Goal: Task Accomplishment & Management: Manage account settings

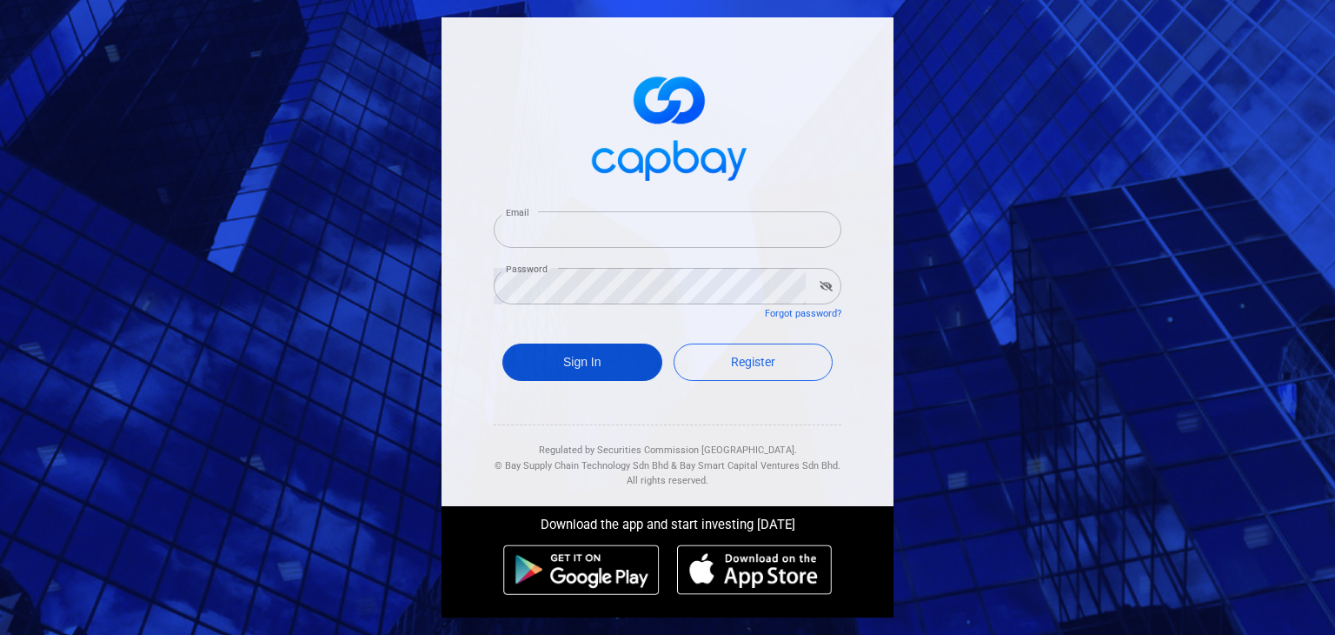
type input "[EMAIL_ADDRESS][DOMAIN_NAME]"
click at [615, 348] on button "Sign In" at bounding box center [582, 361] width 160 height 37
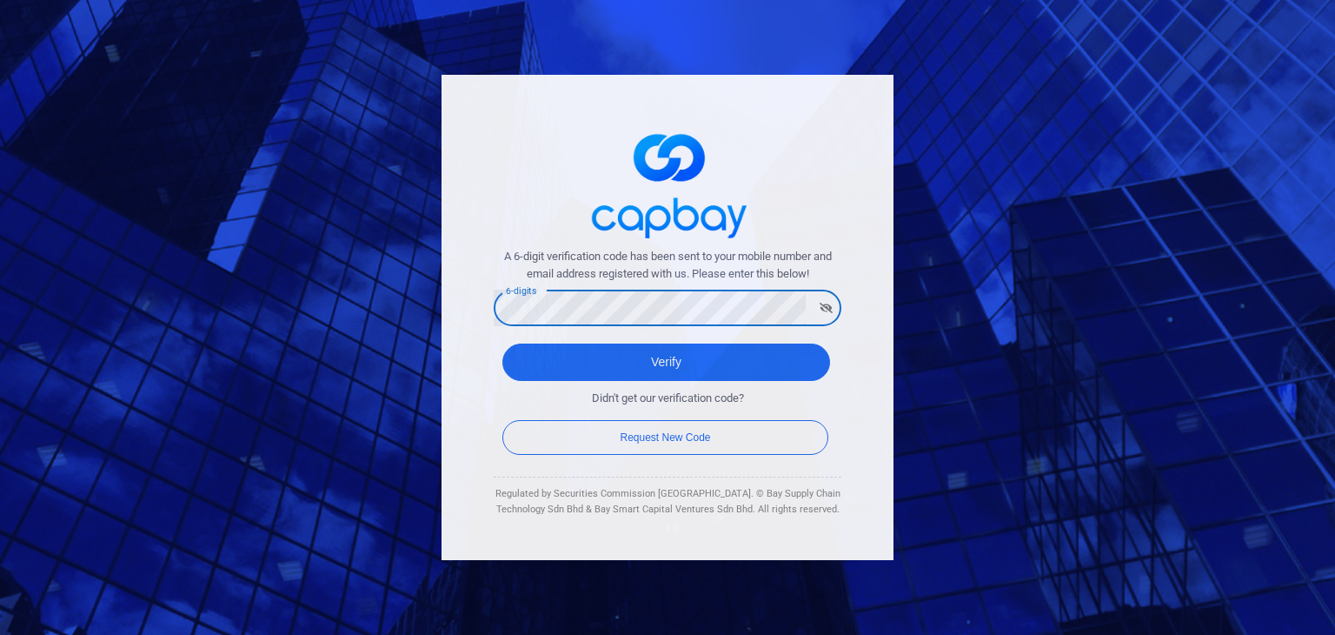
click at [502, 343] on button "Verify" at bounding box center [666, 361] width 328 height 37
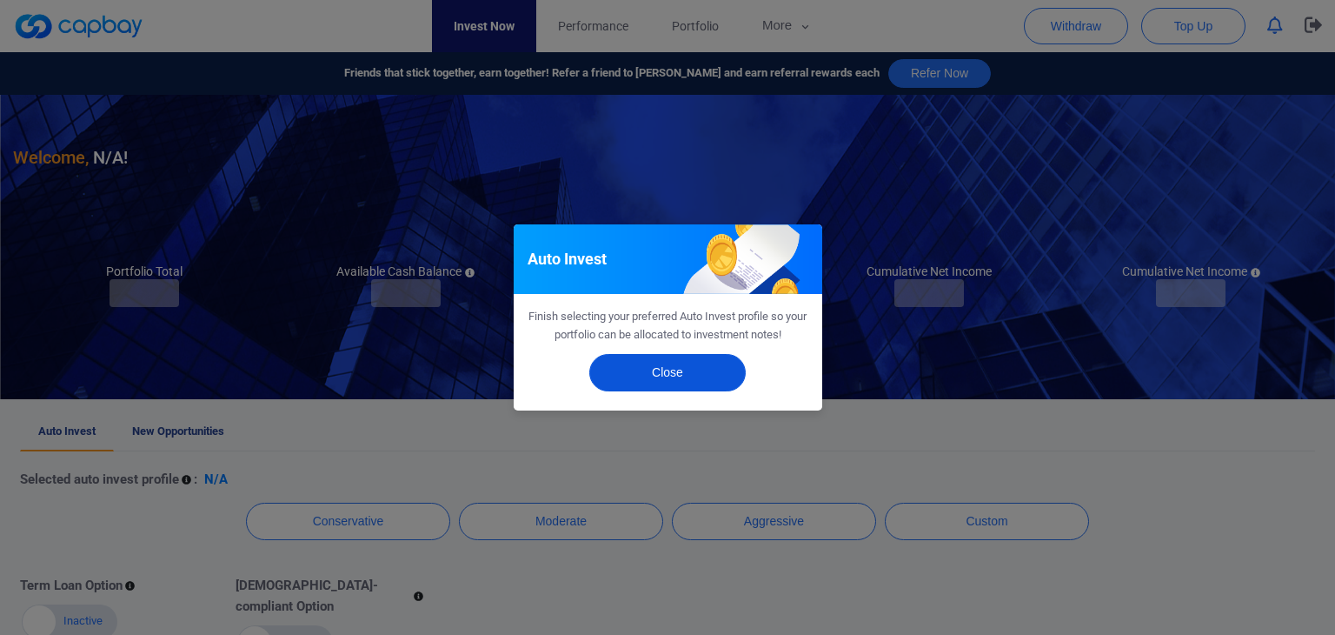
click at [649, 382] on button "Close" at bounding box center [667, 372] width 156 height 37
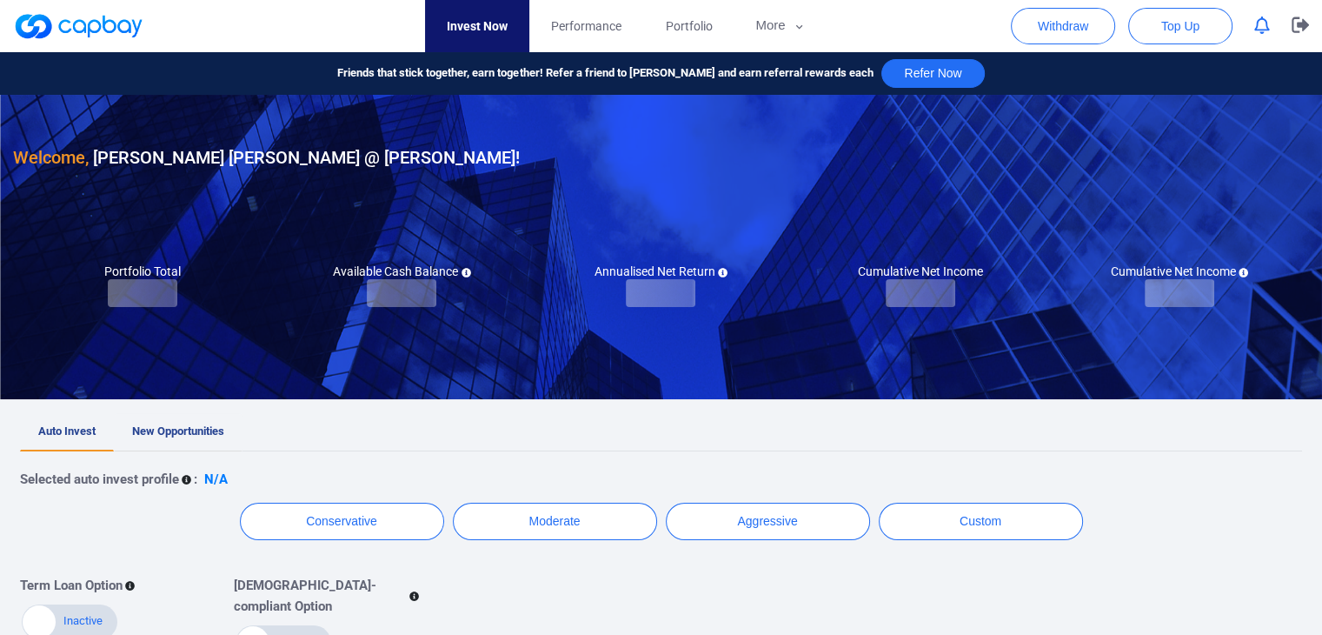
click at [202, 438] on link "New Opportunities" at bounding box center [178, 432] width 129 height 38
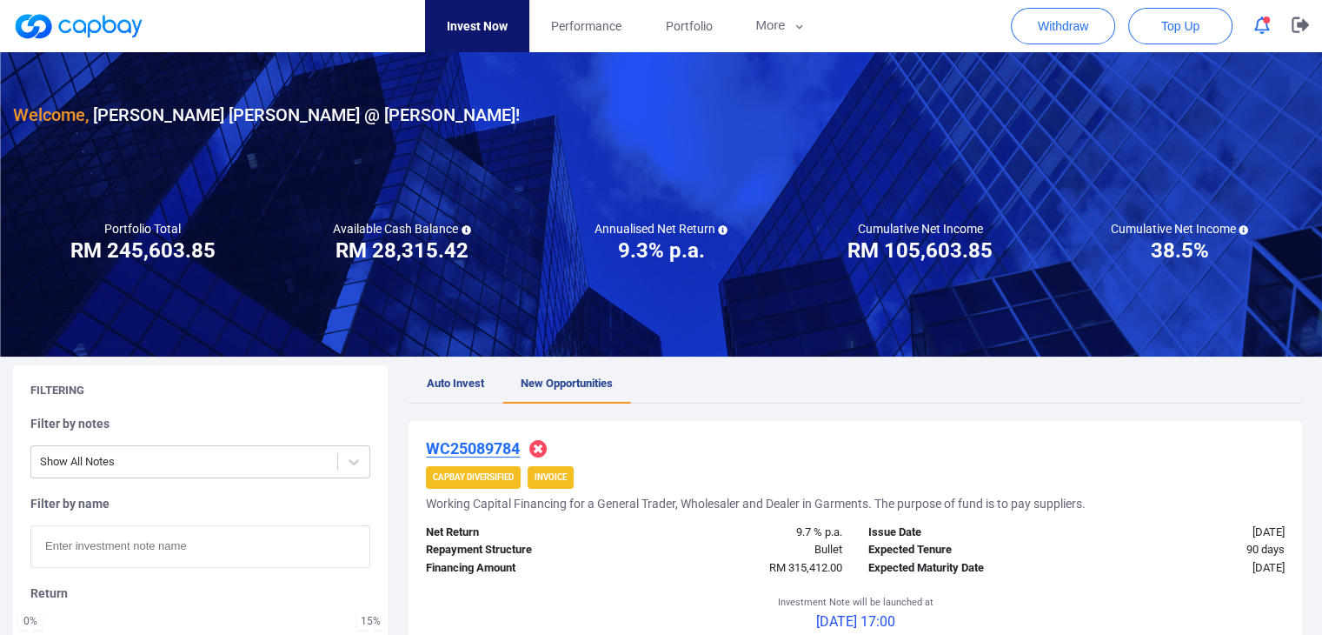
click at [1269, 30] on button "button" at bounding box center [1262, 25] width 33 height 27
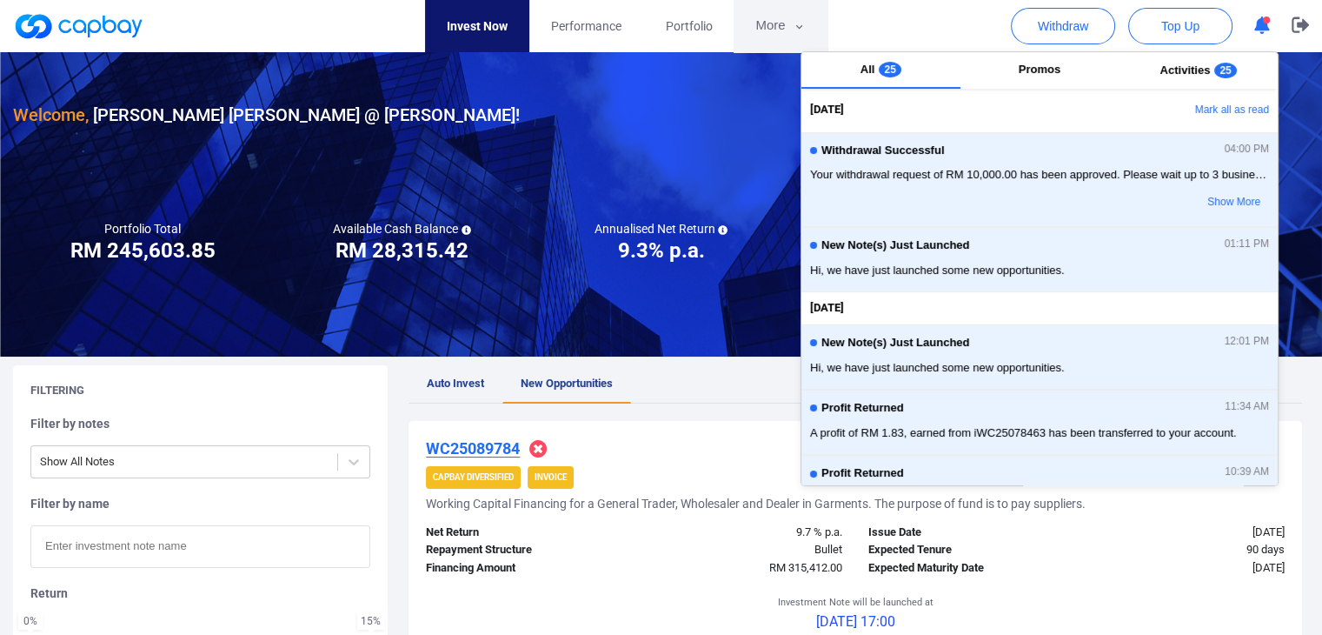
click at [785, 32] on button "More" at bounding box center [780, 26] width 93 height 52
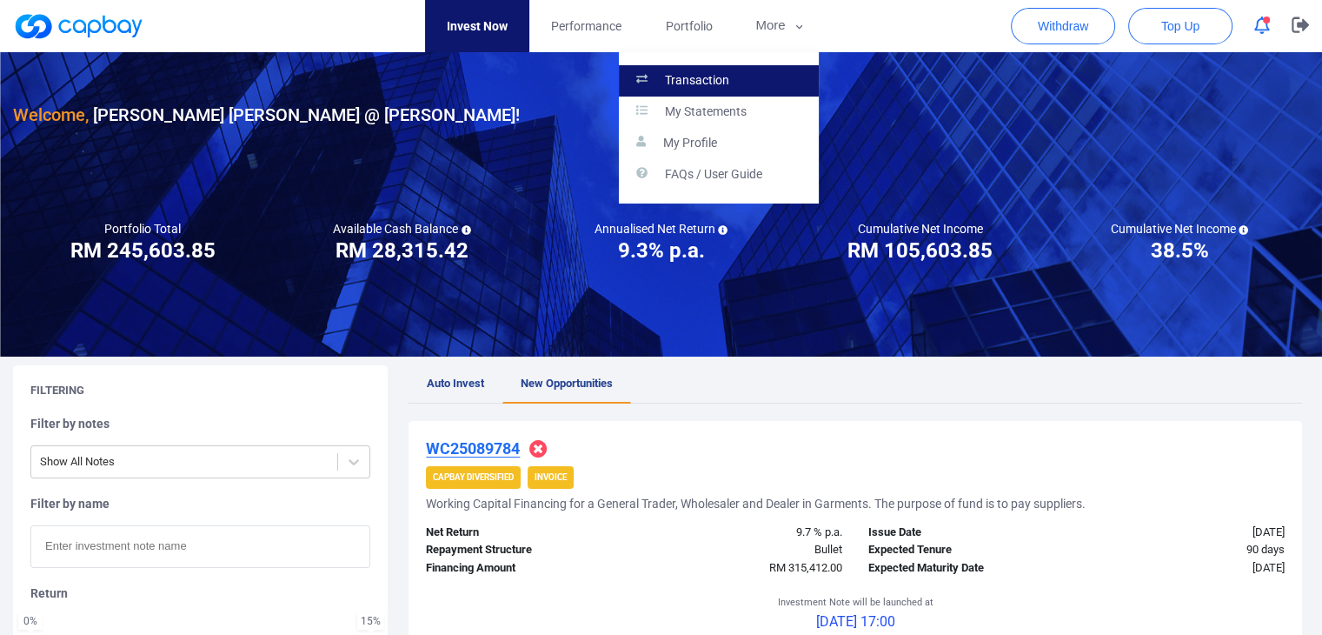
click at [776, 88] on link "Transaction" at bounding box center [719, 80] width 200 height 31
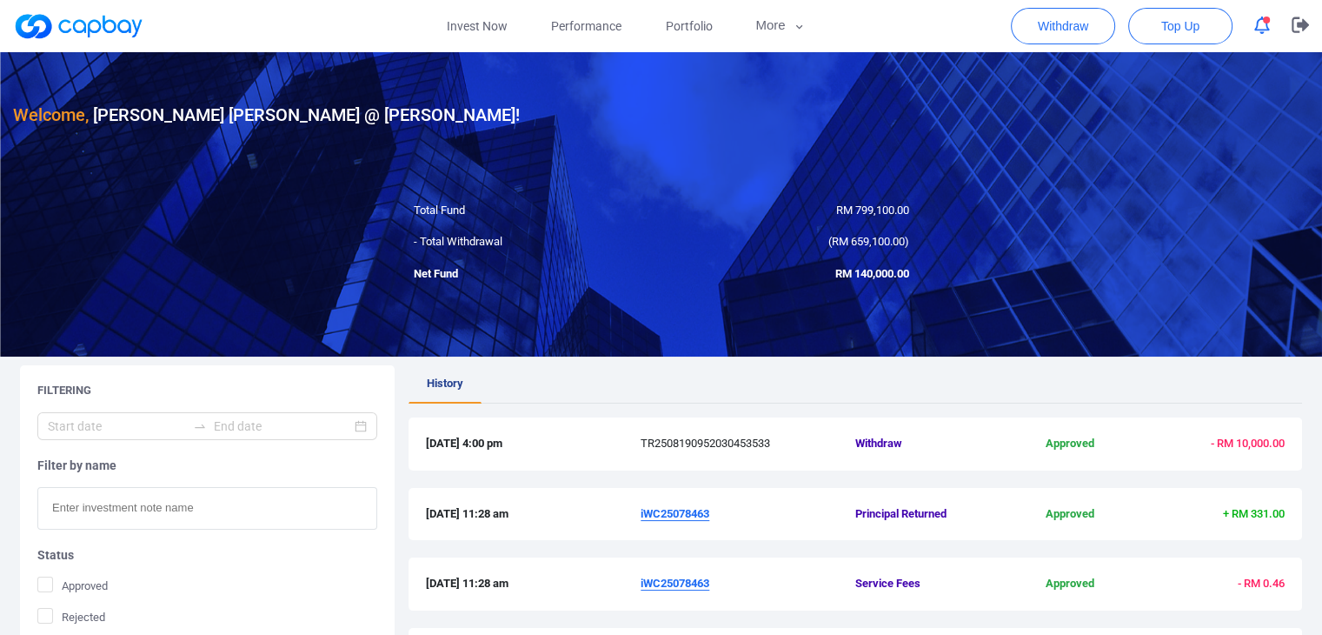
click at [1261, 30] on icon "button" at bounding box center [1262, 26] width 16 height 18
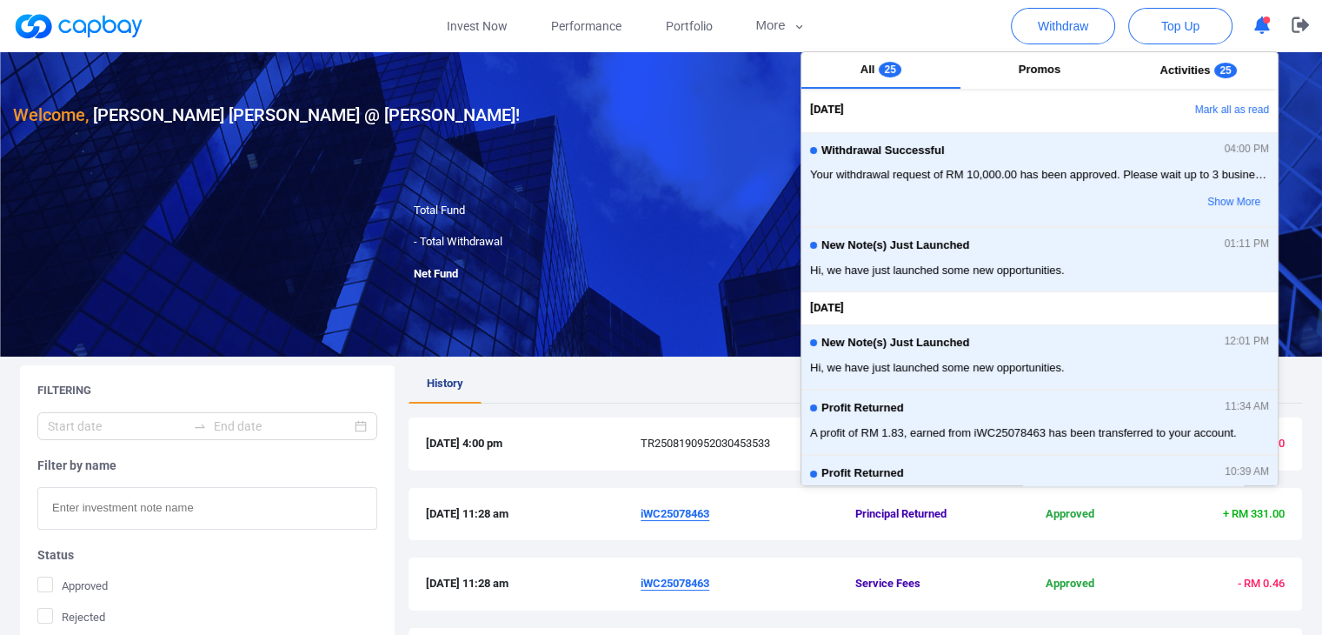
click at [1219, 111] on button "Mark all as read" at bounding box center [1184, 111] width 187 height 30
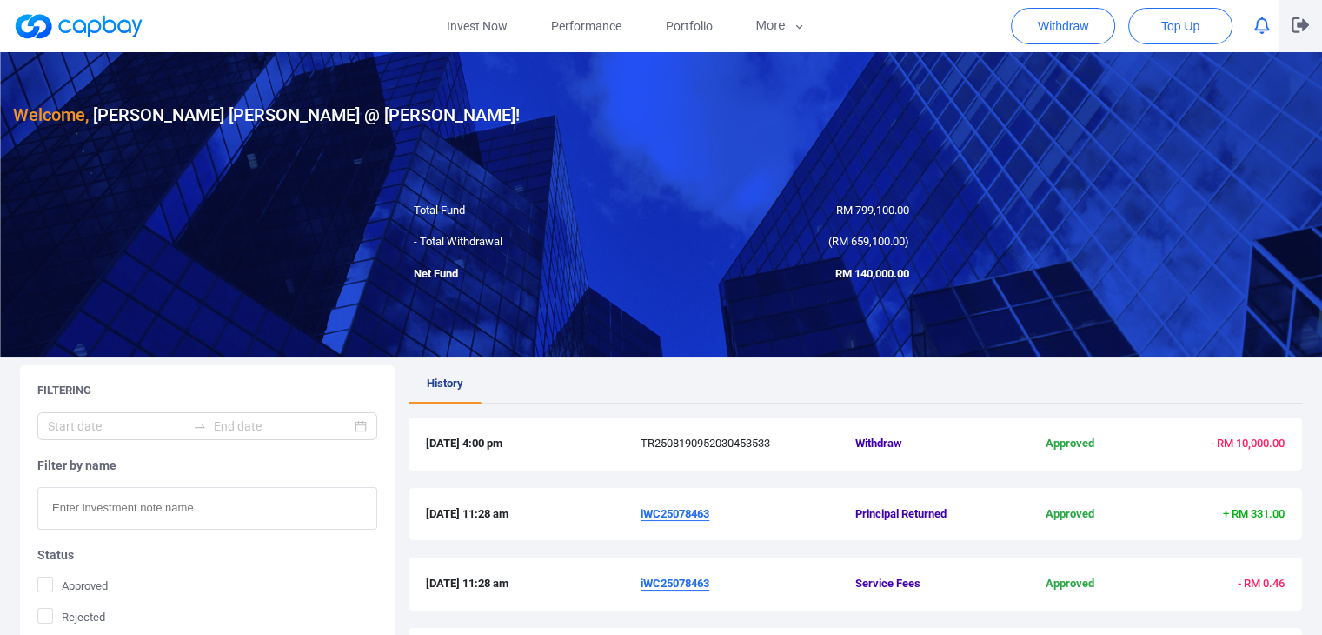
click at [1289, 30] on button "button" at bounding box center [1300, 26] width 43 height 52
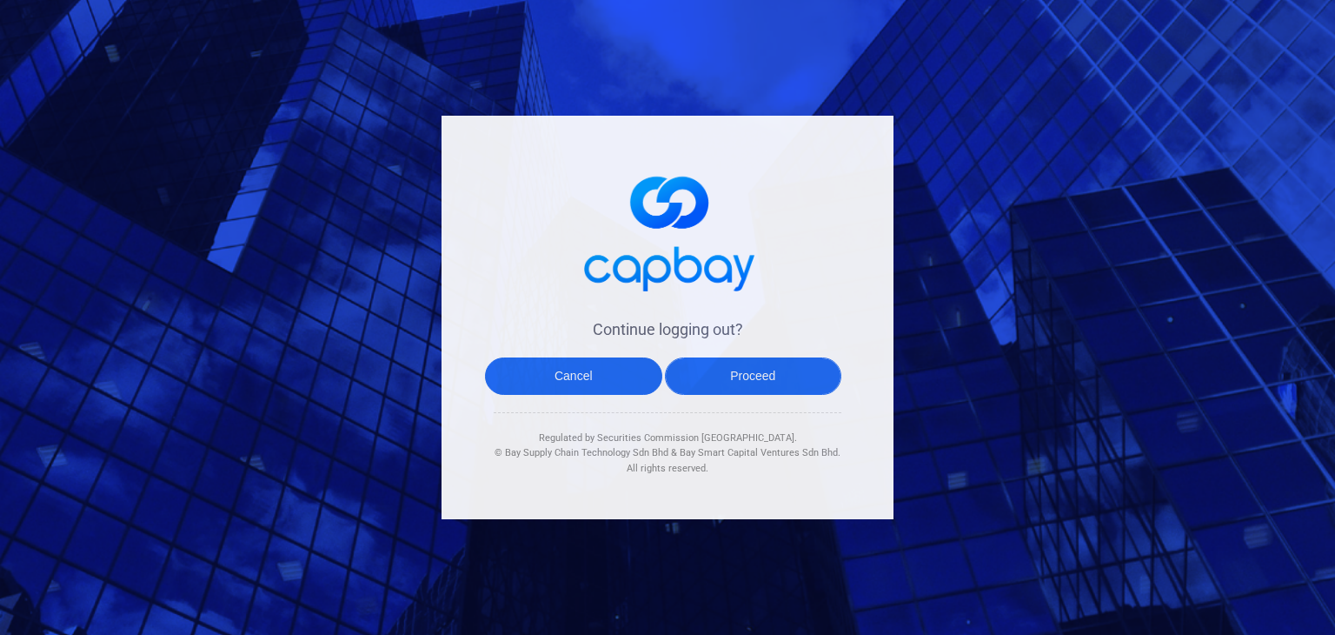
click at [721, 363] on button "Proceed" at bounding box center [753, 375] width 177 height 37
